Goal: Task Accomplishment & Management: Complete application form

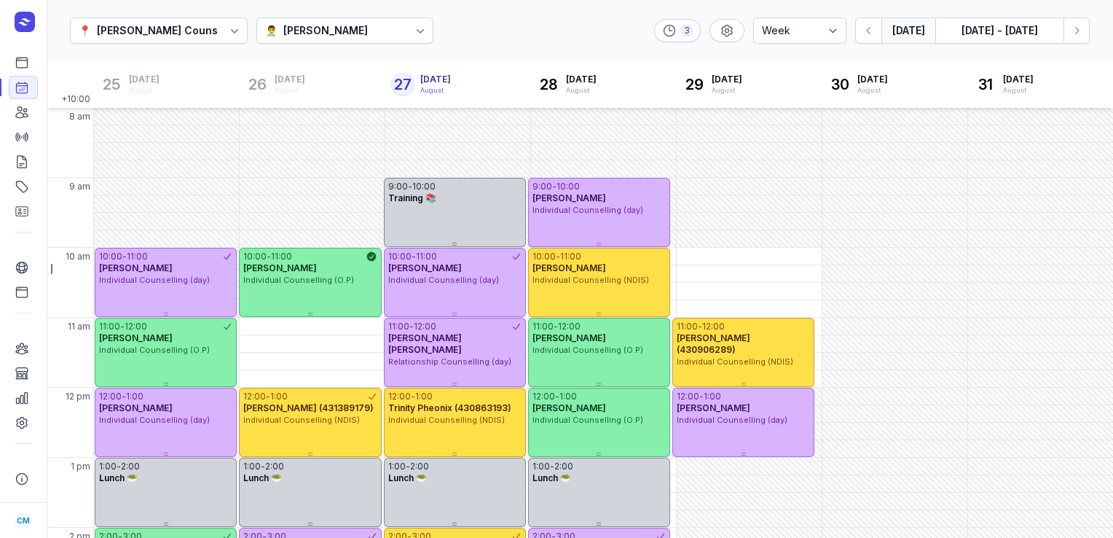
select select "week"
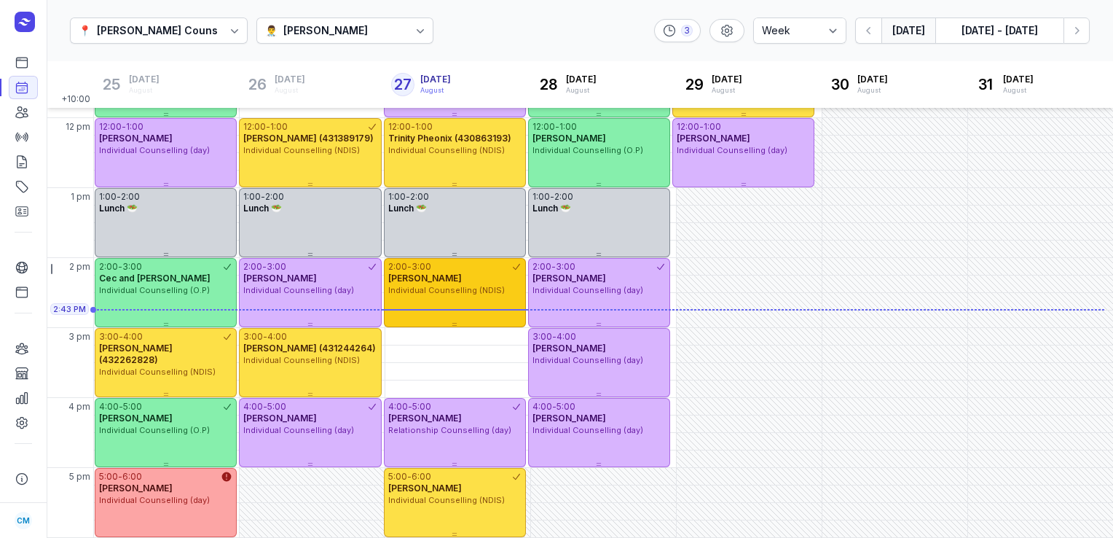
click at [397, 282] on span "[PERSON_NAME]" at bounding box center [425, 277] width 74 height 11
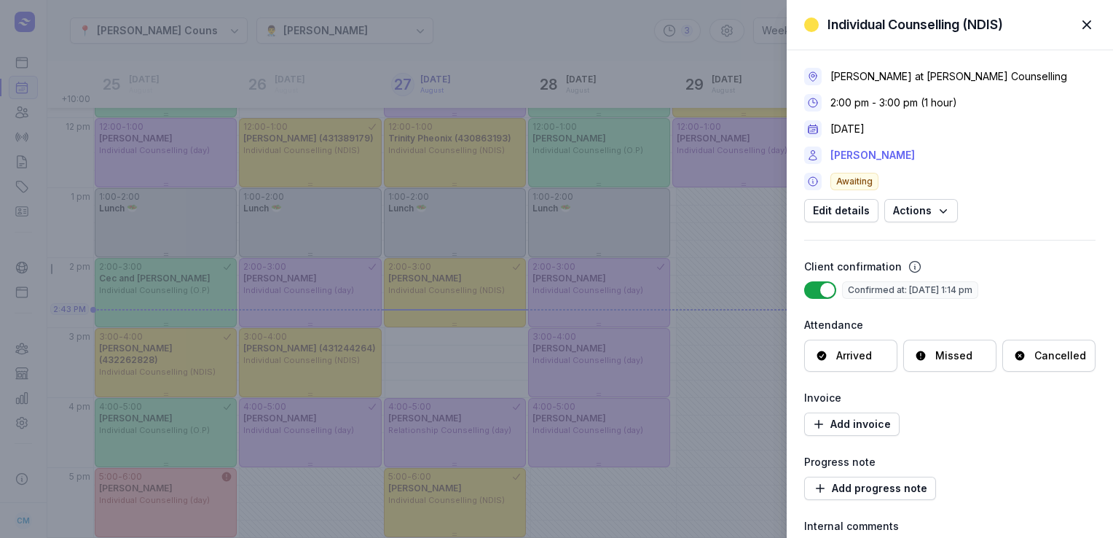
click at [867, 149] on link "[PERSON_NAME]" at bounding box center [872, 154] width 84 height 17
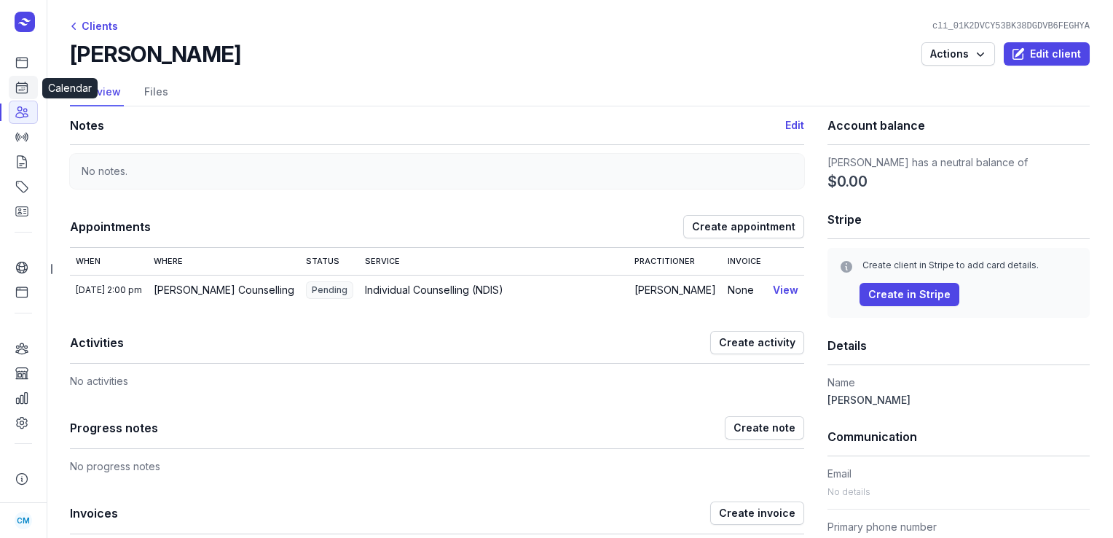
click at [23, 92] on icon at bounding box center [22, 87] width 15 height 15
select select "week"
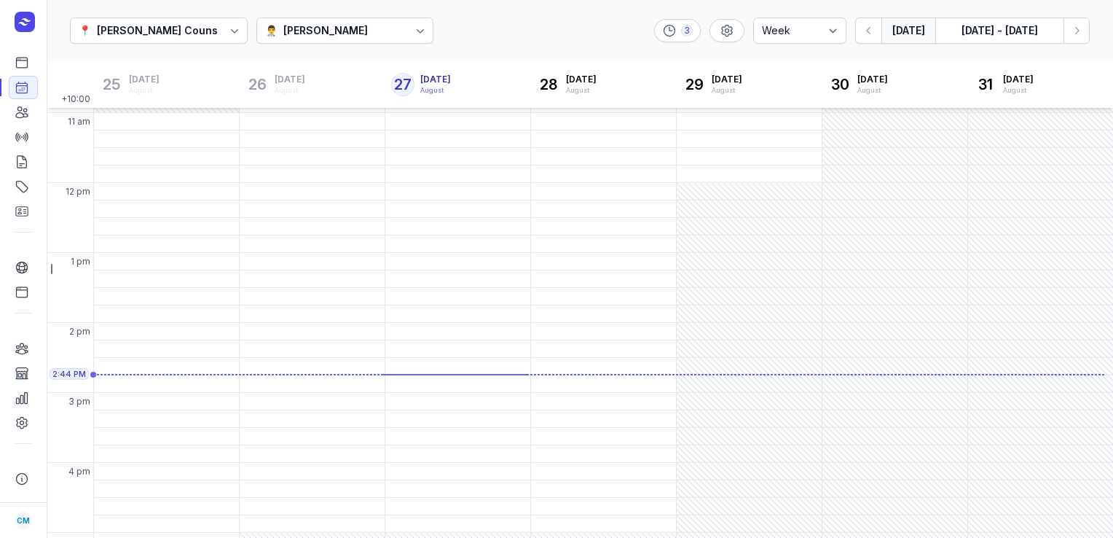
scroll to position [288, 0]
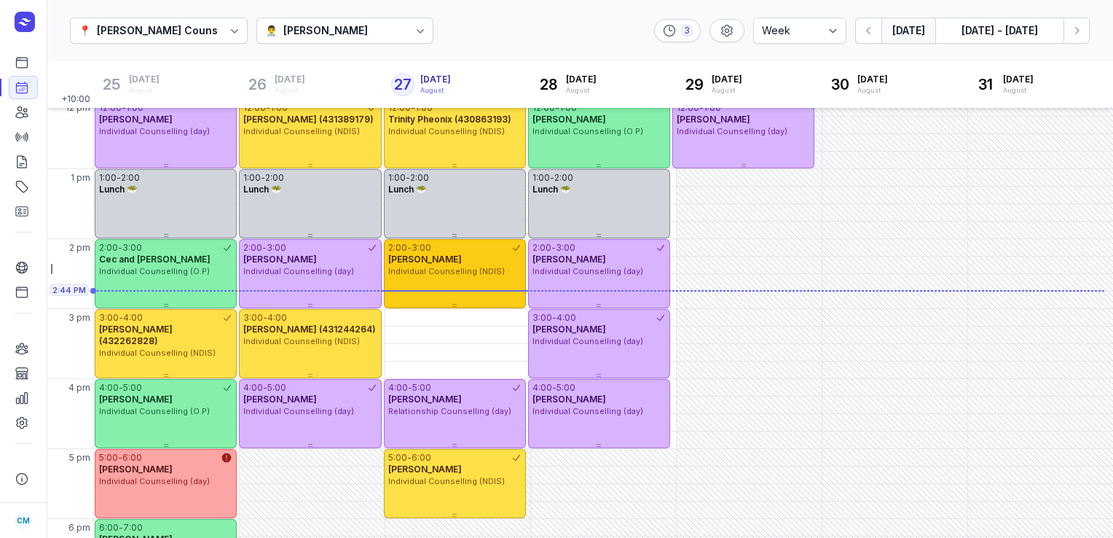
click at [479, 284] on div "2:00 - 3:00 [PERSON_NAME] Individual Counselling (NDIS)" at bounding box center [455, 273] width 142 height 69
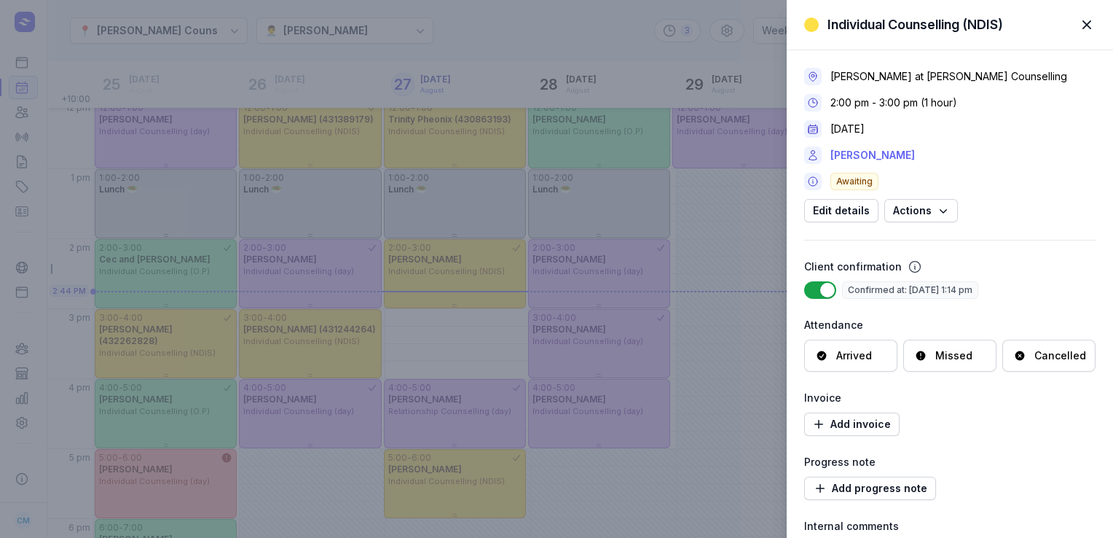
click at [861, 155] on link "[PERSON_NAME]" at bounding box center [872, 154] width 84 height 17
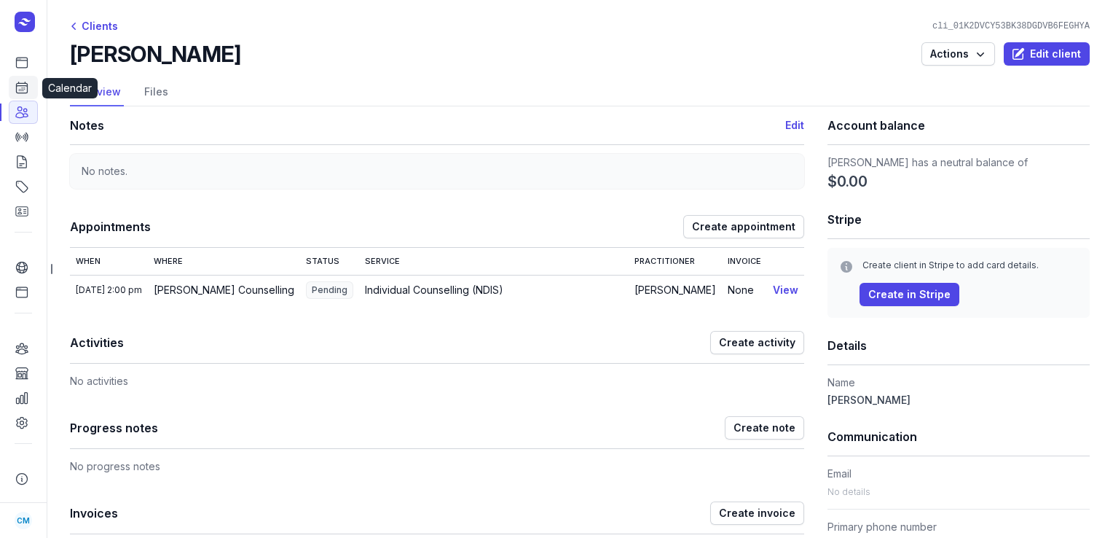
click at [23, 89] on icon at bounding box center [22, 87] width 15 height 15
select select "week"
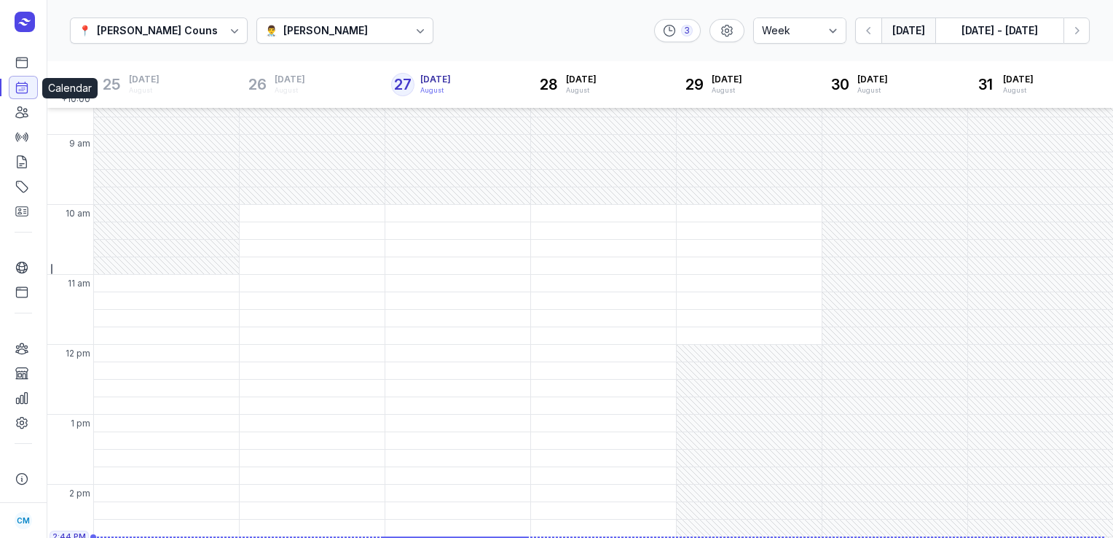
scroll to position [288, 0]
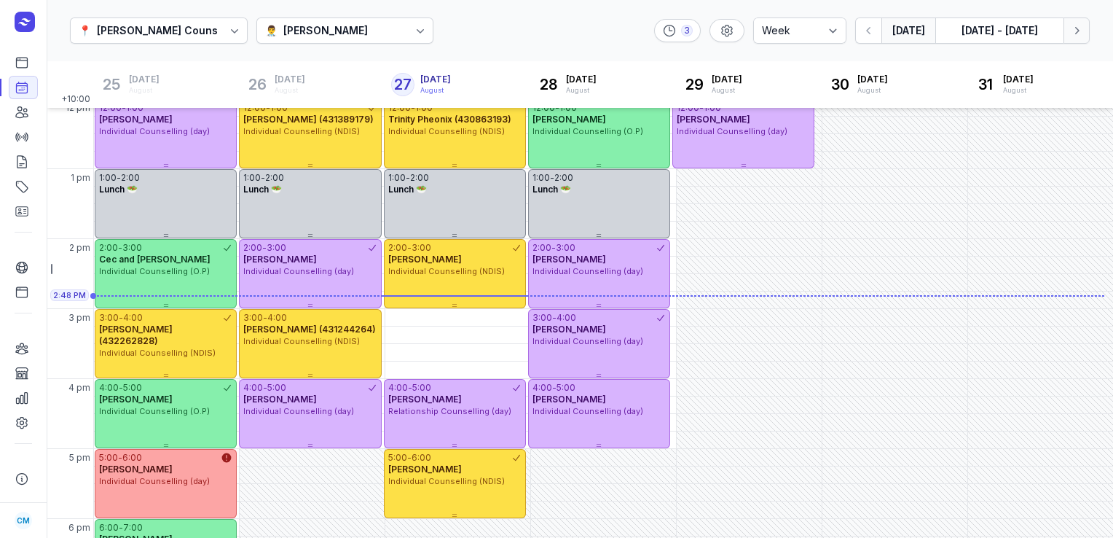
click at [1075, 39] on button "Next week" at bounding box center [1076, 30] width 26 height 26
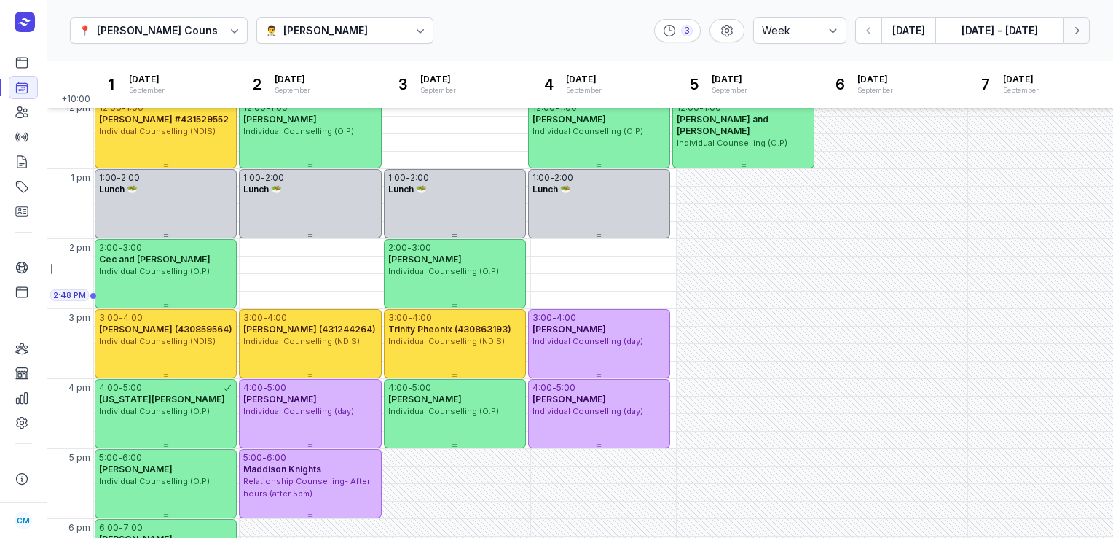
click at [1075, 39] on button "Next week" at bounding box center [1076, 30] width 26 height 26
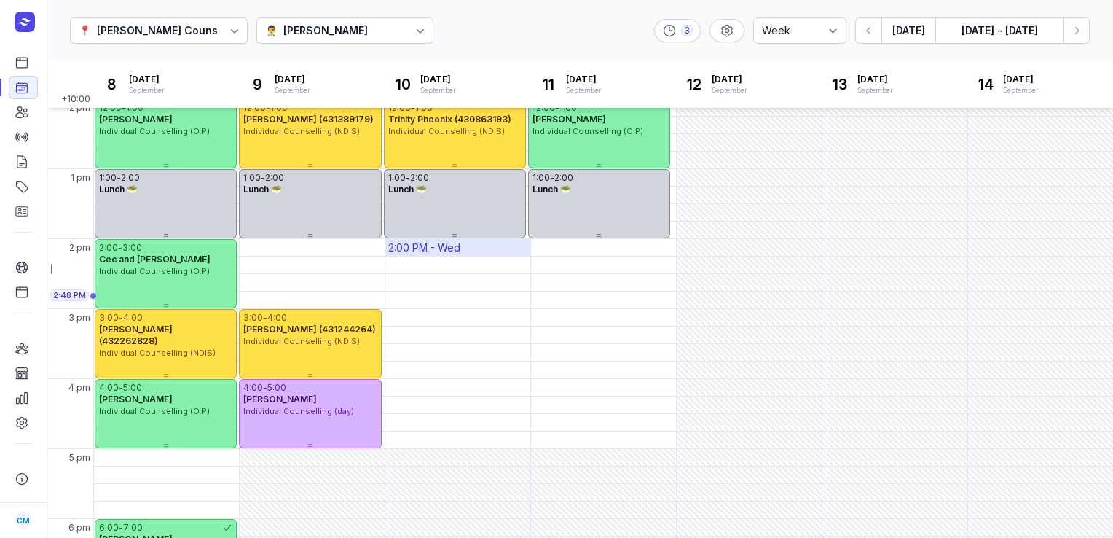
click at [441, 250] on div "2:00 PM - Wed" at bounding box center [424, 247] width 72 height 15
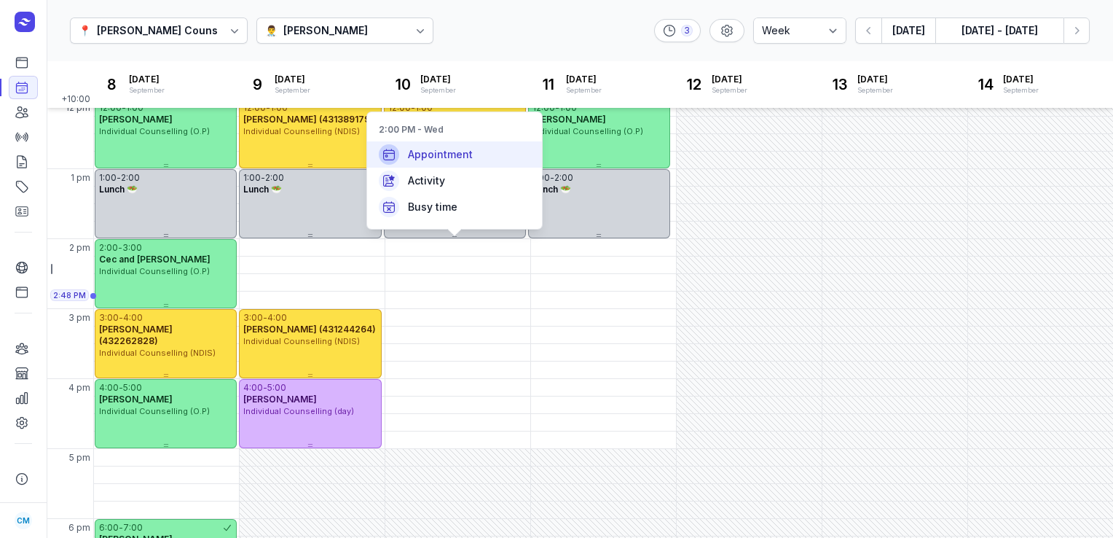
click at [489, 151] on div "Appointment" at bounding box center [454, 154] width 175 height 26
select select
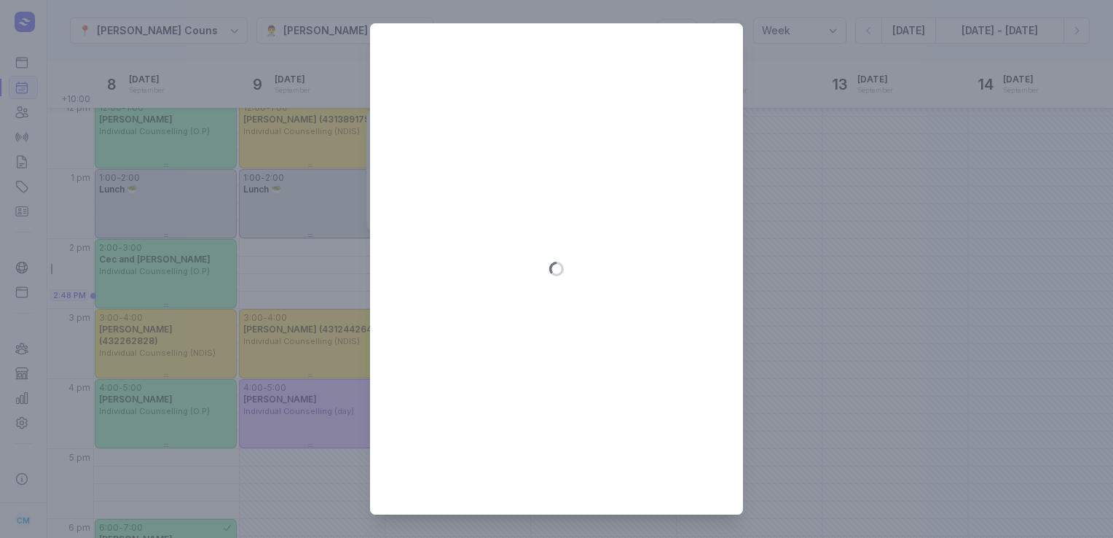
type input "[DATE]"
select select "14:00"
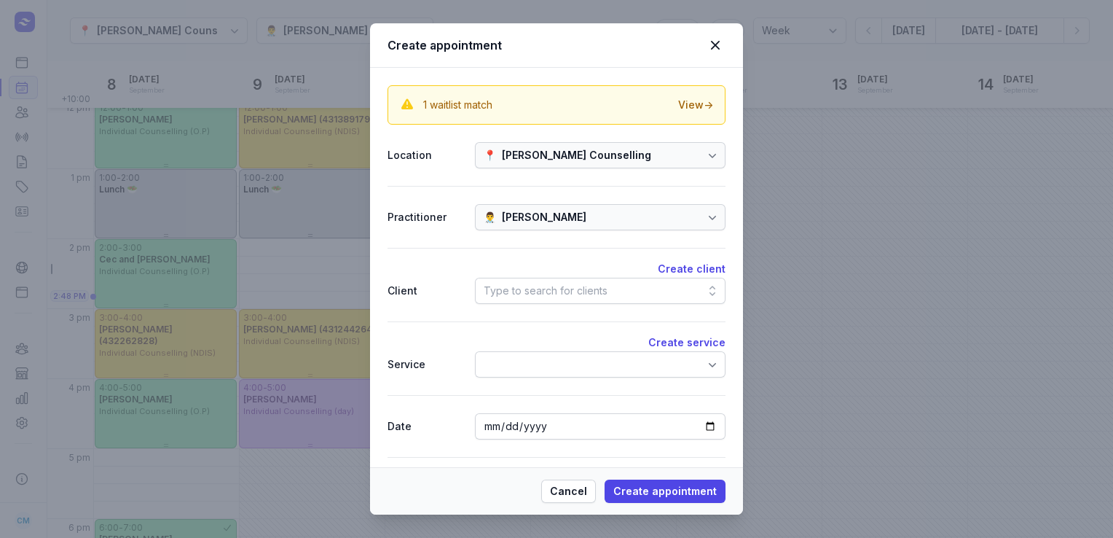
click at [536, 282] on div "Type to search for clients" at bounding box center [546, 290] width 124 height 17
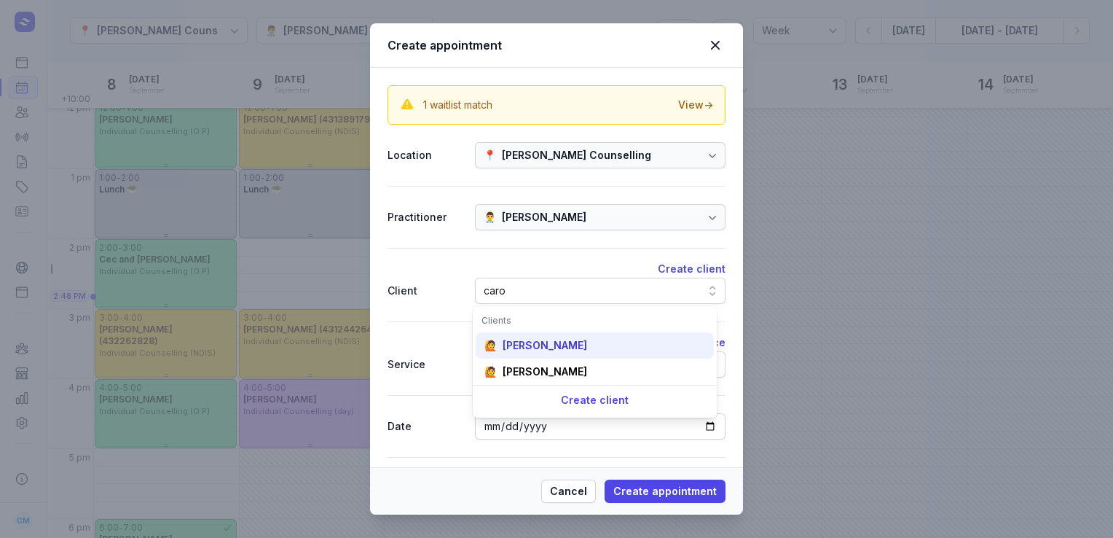
type input "caro"
click at [541, 344] on div "[PERSON_NAME]" at bounding box center [545, 345] width 84 height 15
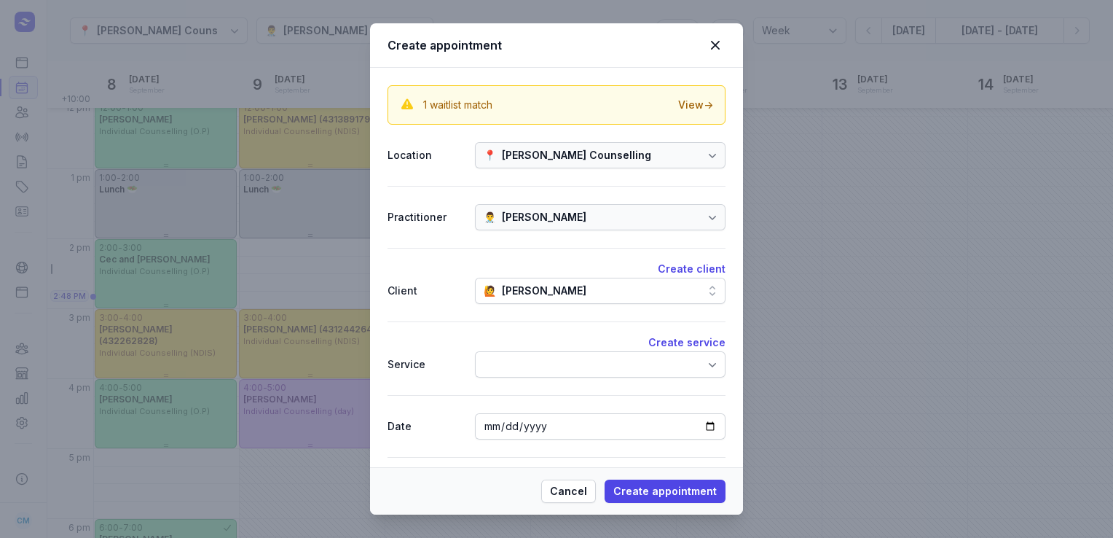
click at [542, 371] on div at bounding box center [600, 364] width 251 height 26
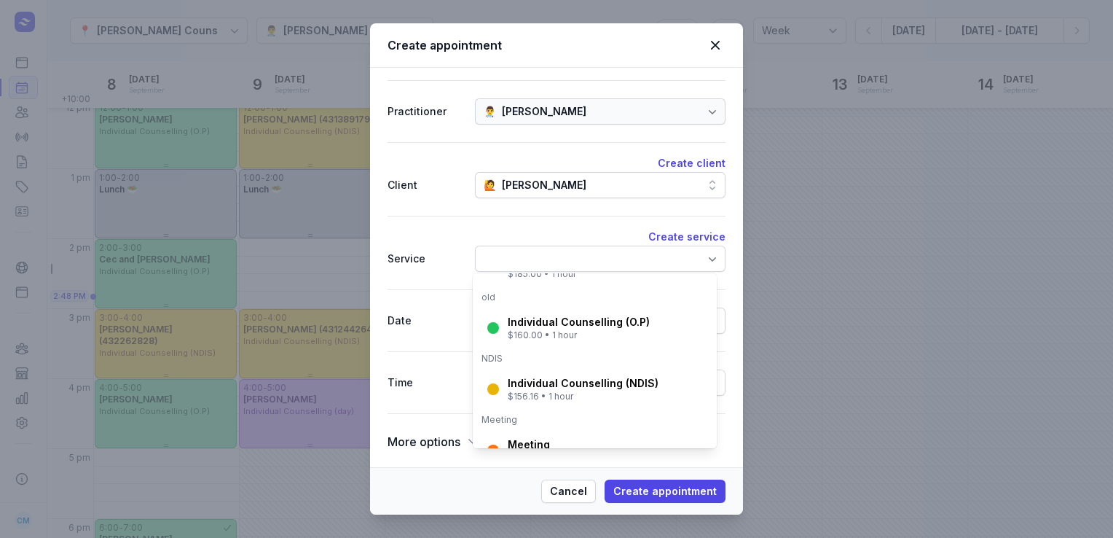
scroll to position [204, 0]
click at [542, 371] on div "Individual Counselling (NDIS) $156.16 • 1 hour" at bounding box center [595, 388] width 238 height 38
select select "15:00"
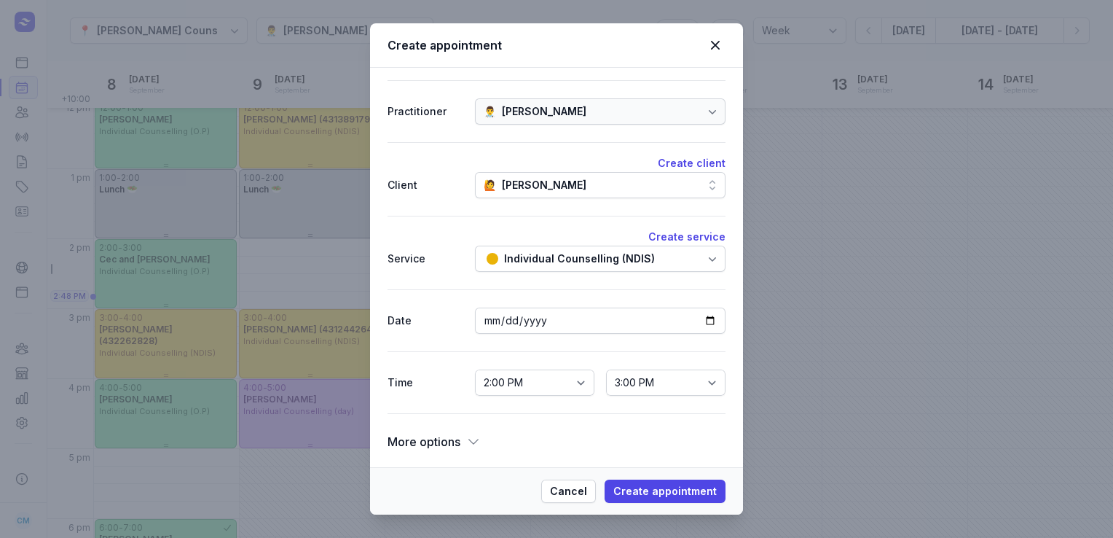
click at [466, 439] on icon at bounding box center [473, 441] width 15 height 15
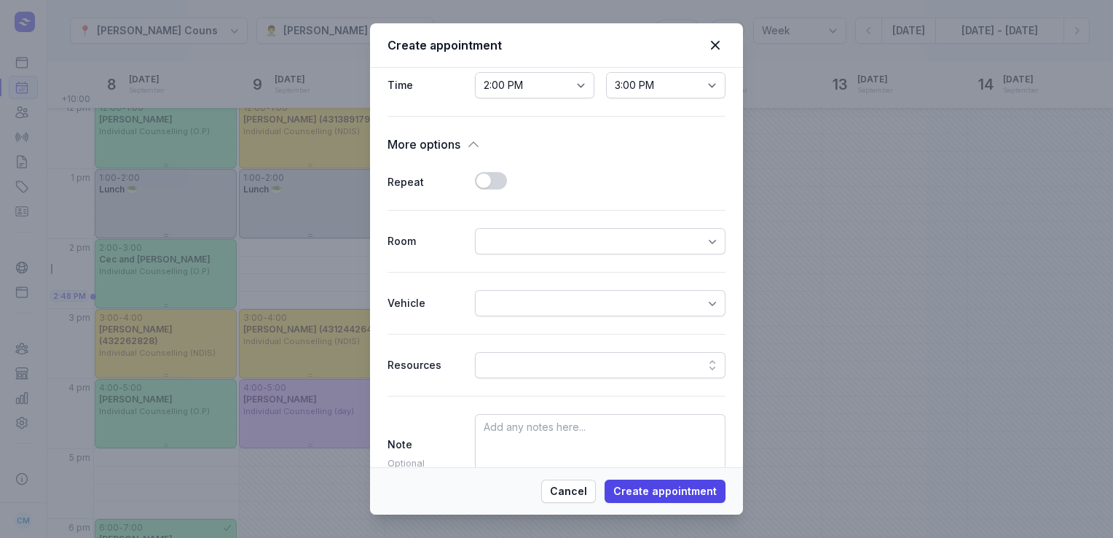
scroll to position [443, 0]
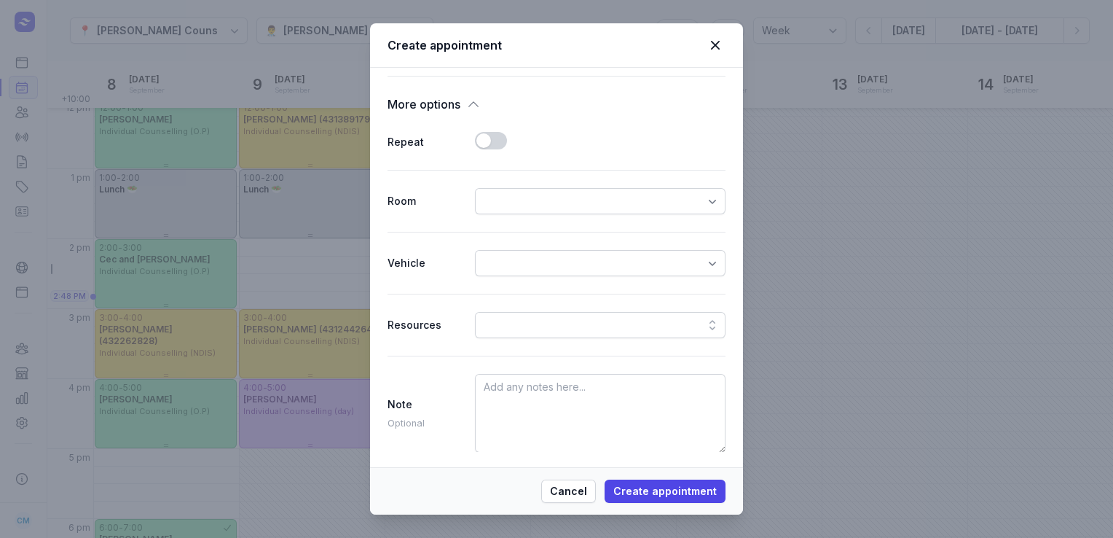
click at [488, 135] on button "Use setting" at bounding box center [491, 140] width 32 height 17
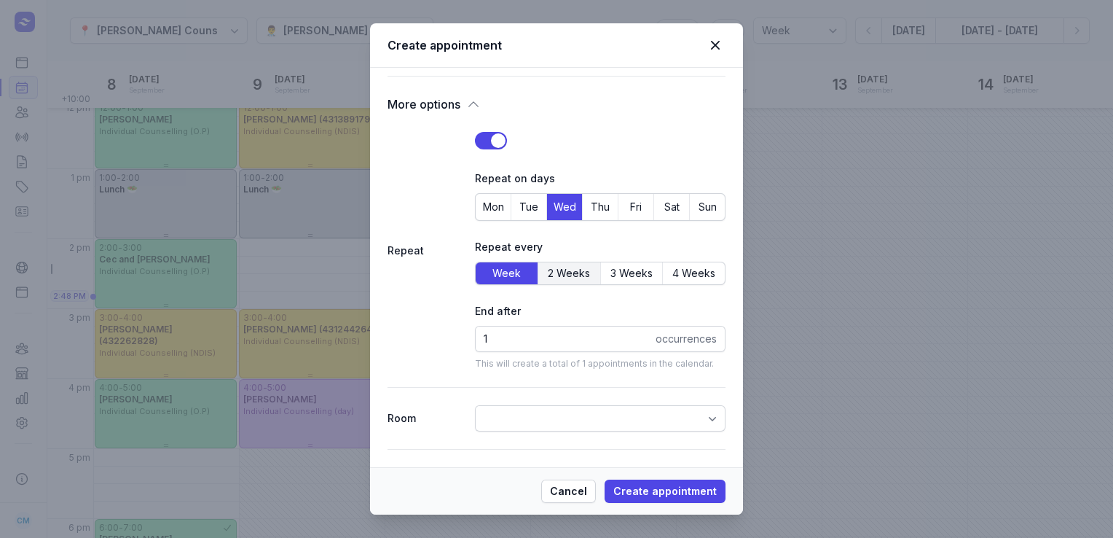
click at [601, 280] on button "2 Weeks" at bounding box center [632, 273] width 62 height 22
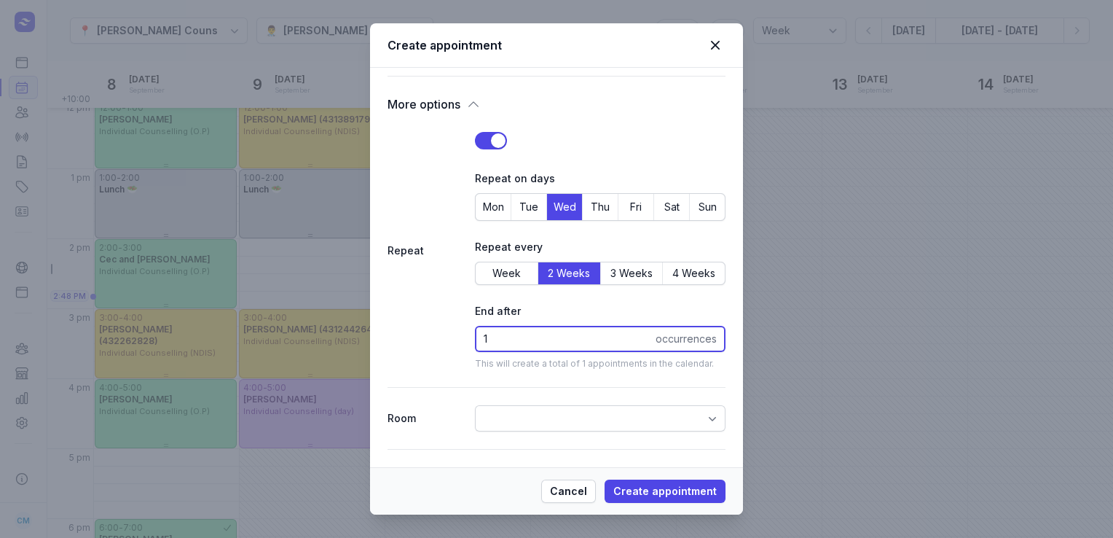
click at [521, 332] on input "1" at bounding box center [600, 339] width 251 height 26
type input "2"
type input "50"
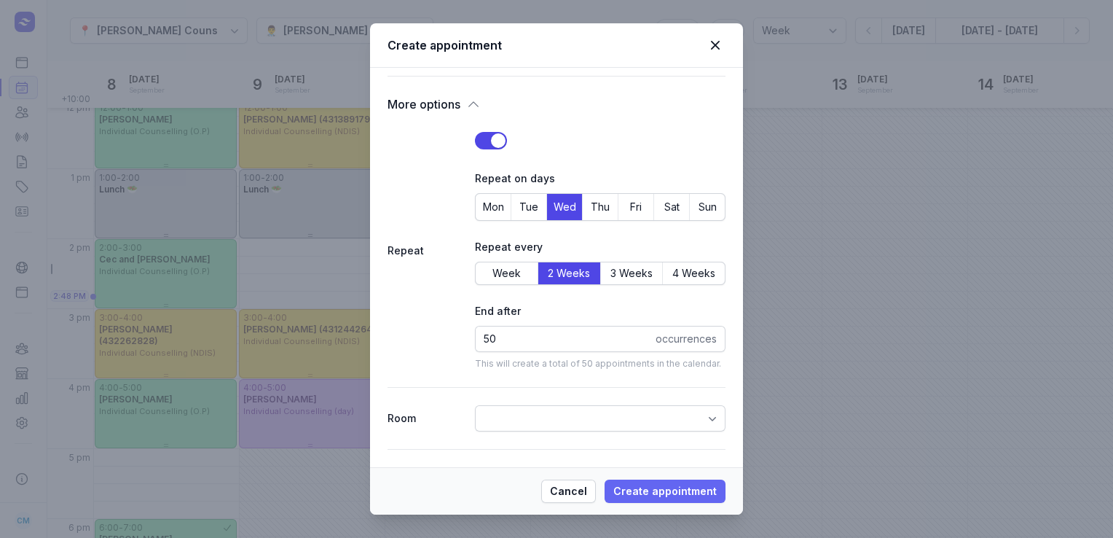
click at [677, 491] on span "Create appointment" at bounding box center [664, 490] width 103 height 17
select select
